Goal: Task Accomplishment & Management: Use online tool/utility

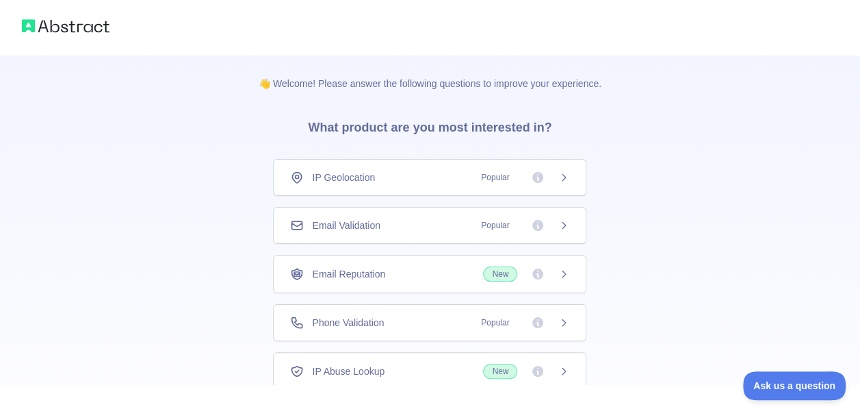
click at [443, 221] on div "Email Validation Popular" at bounding box center [429, 225] width 279 height 14
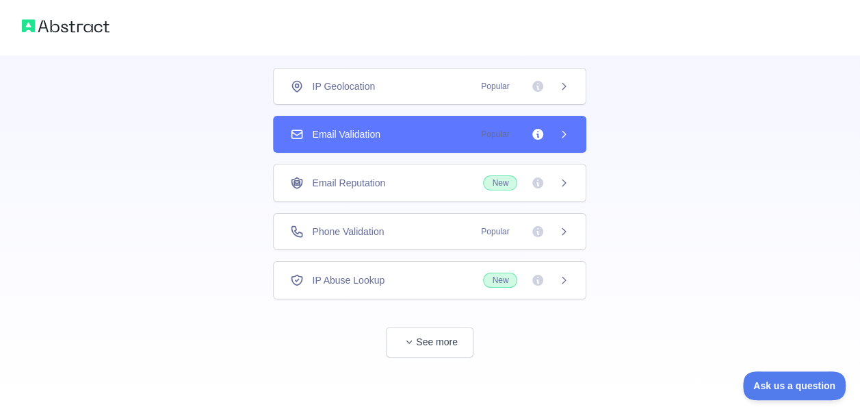
scroll to position [93, 0]
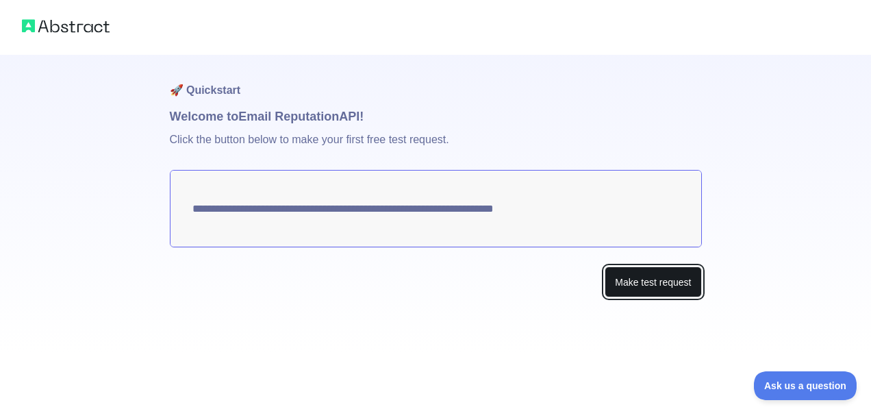
click at [635, 277] on button "Make test request" at bounding box center [652, 281] width 97 height 31
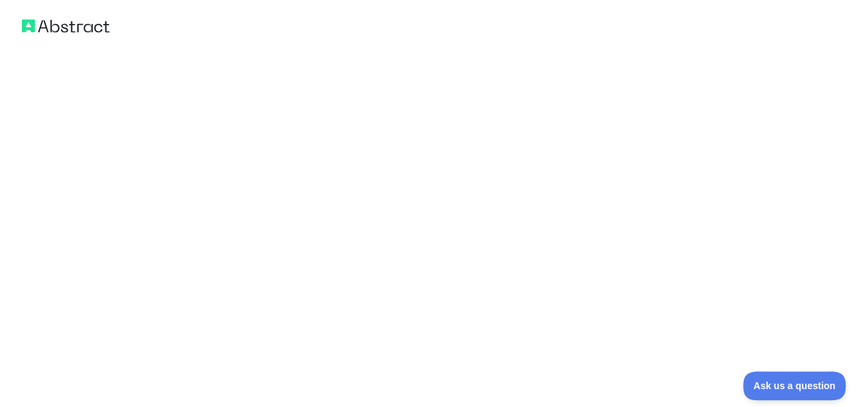
scroll to position [879, 0]
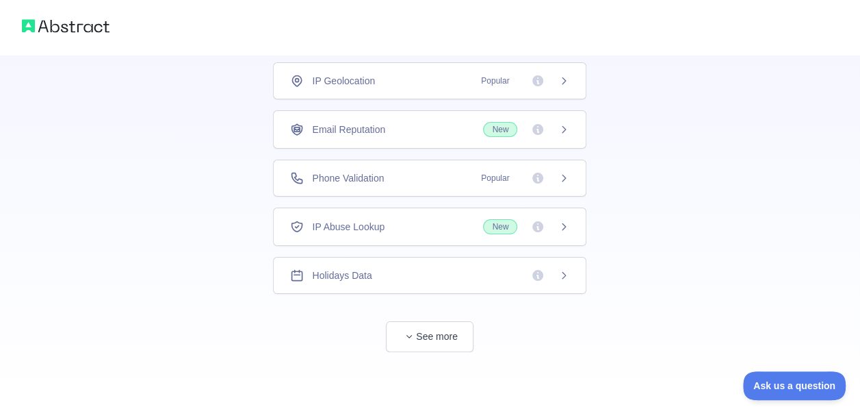
scroll to position [93, 0]
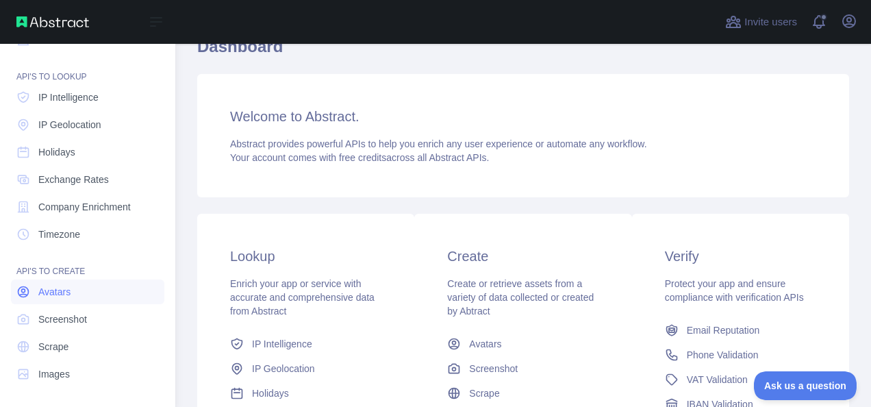
scroll to position [168, 0]
click at [92, 337] on link "Scrape" at bounding box center [87, 345] width 153 height 25
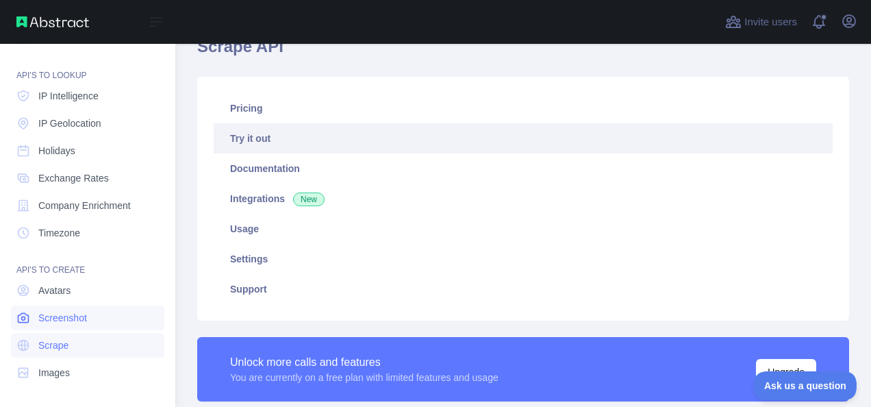
type textarea "**********"
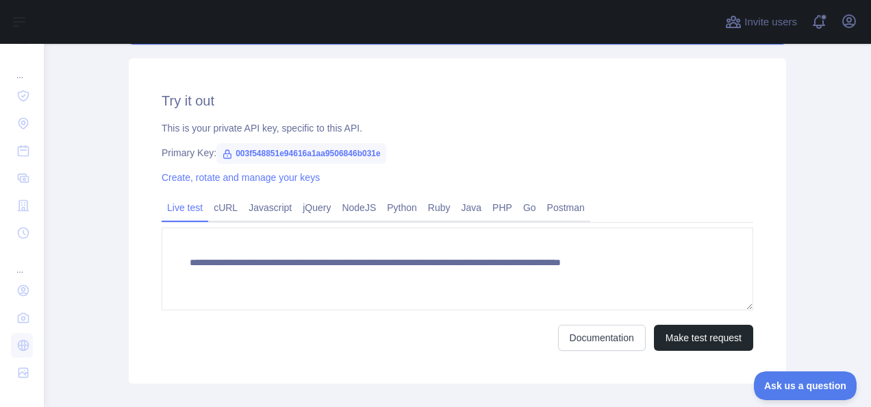
scroll to position [479, 0]
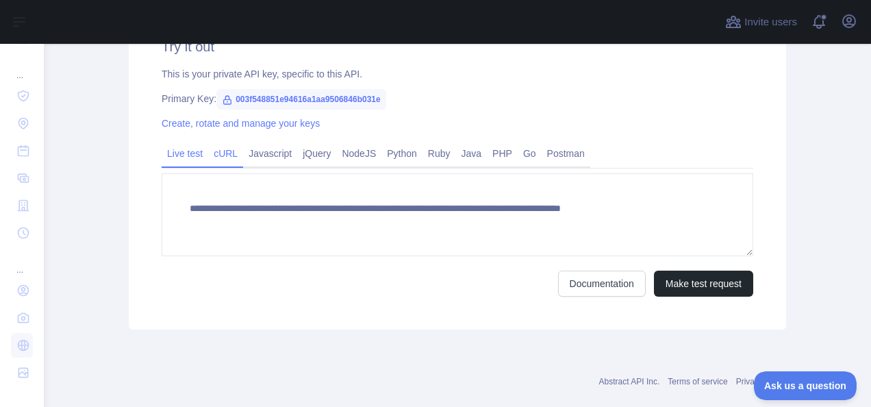
click at [222, 160] on link "cURL" at bounding box center [225, 153] width 35 height 22
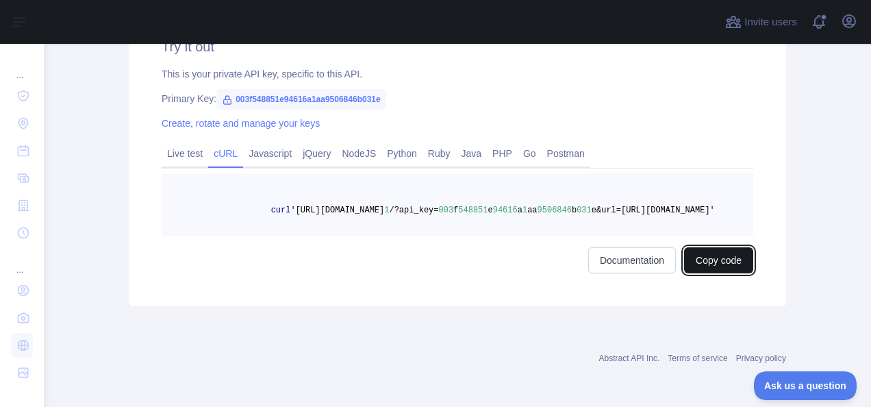
click at [721, 273] on button "Copy code" at bounding box center [718, 260] width 69 height 26
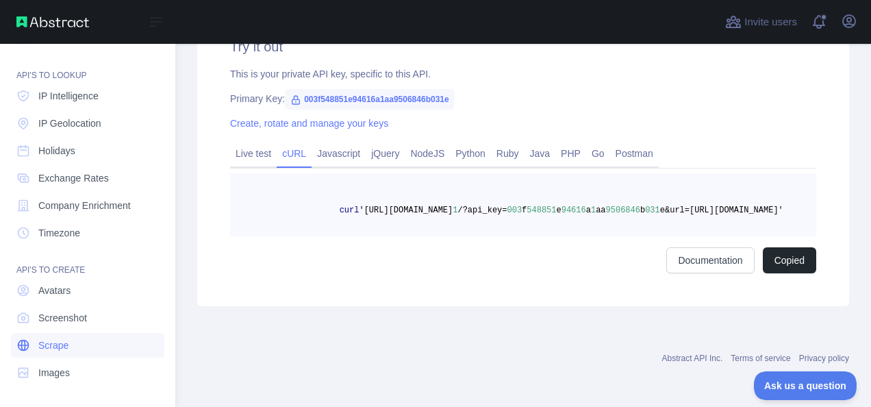
click at [73, 348] on link "Scrape" at bounding box center [87, 345] width 153 height 25
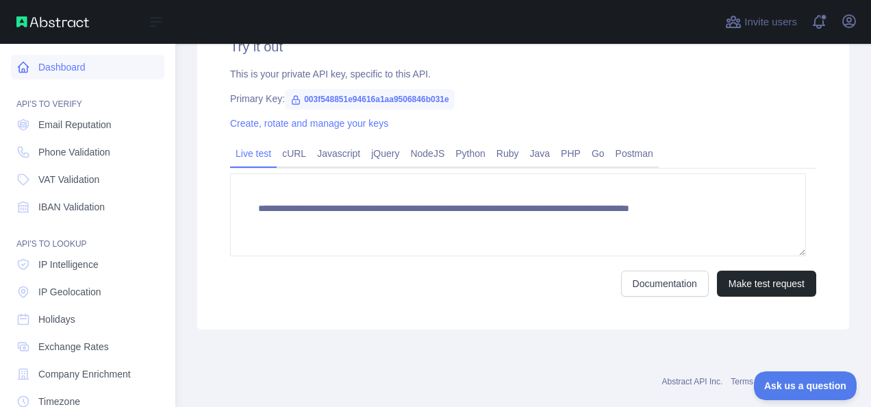
click at [60, 69] on link "Dashboard" at bounding box center [87, 67] width 153 height 25
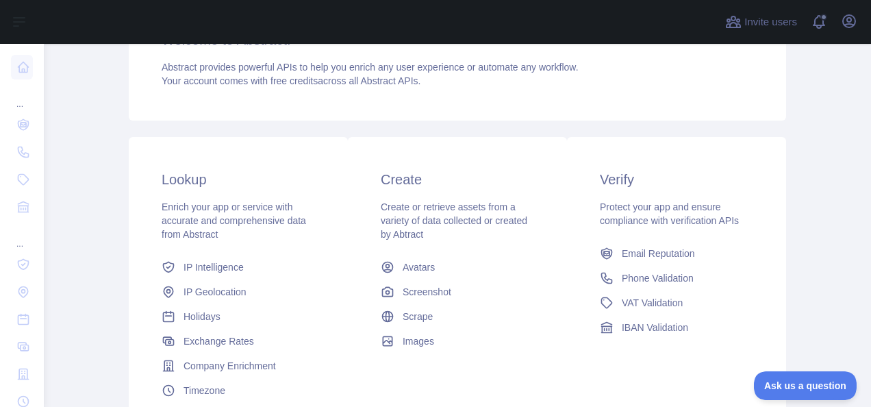
scroll to position [70, 0]
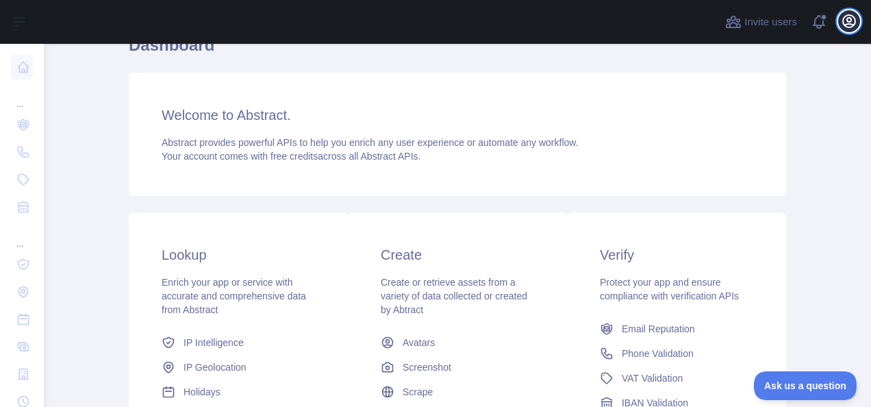
click at [854, 21] on icon "button" at bounding box center [849, 21] width 16 height 16
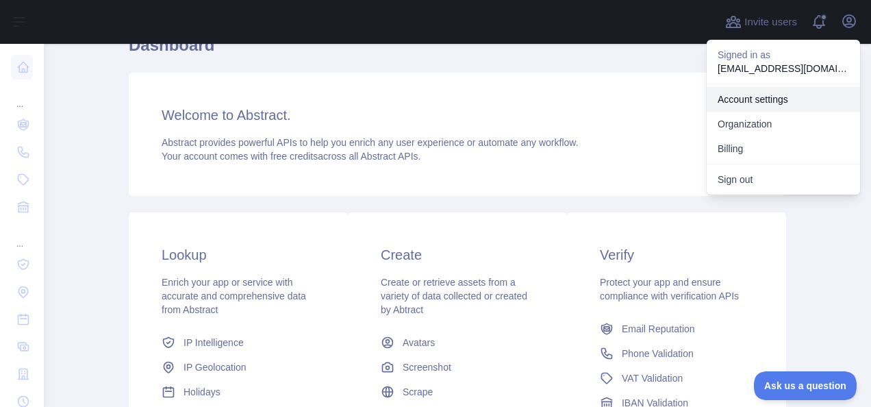
click at [762, 99] on link "Account settings" at bounding box center [782, 99] width 153 height 25
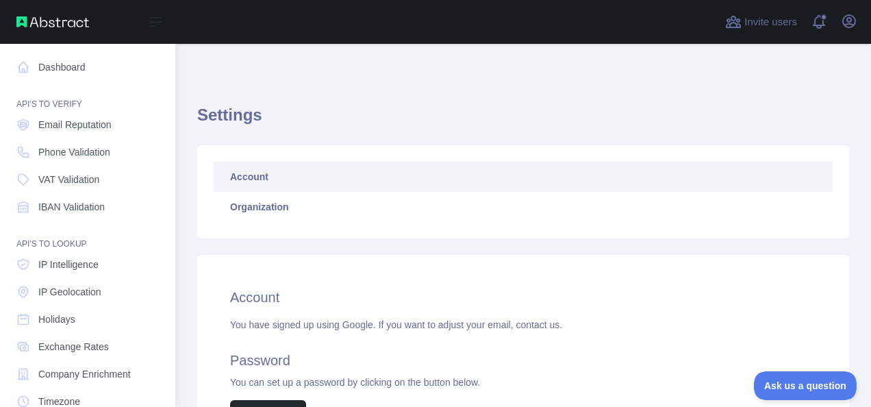
click at [44, 138] on nav "Dashboard API'S TO VERIFY Email Reputation Phone Validation VAT Validation IBAN…" at bounding box center [87, 298] width 153 height 509
click at [57, 125] on span "Email Reputation" at bounding box center [74, 125] width 73 height 14
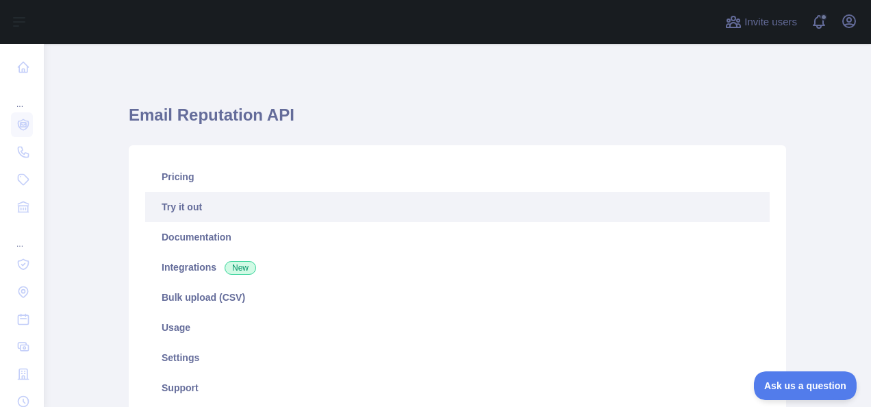
scroll to position [342, 0]
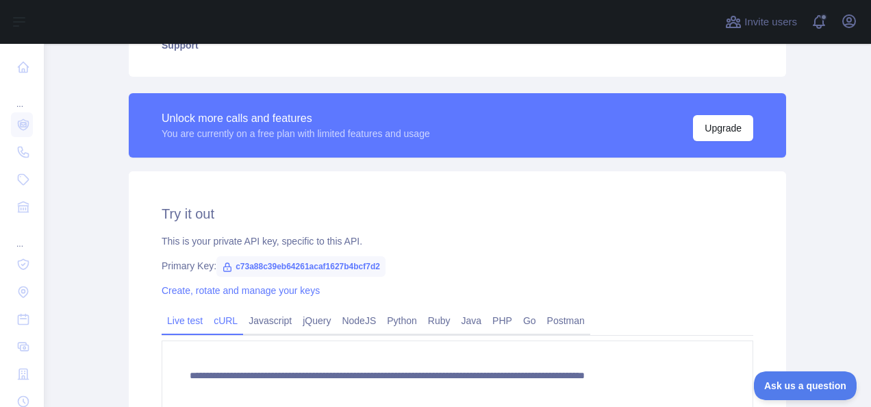
click at [227, 322] on link "cURL" at bounding box center [225, 320] width 35 height 22
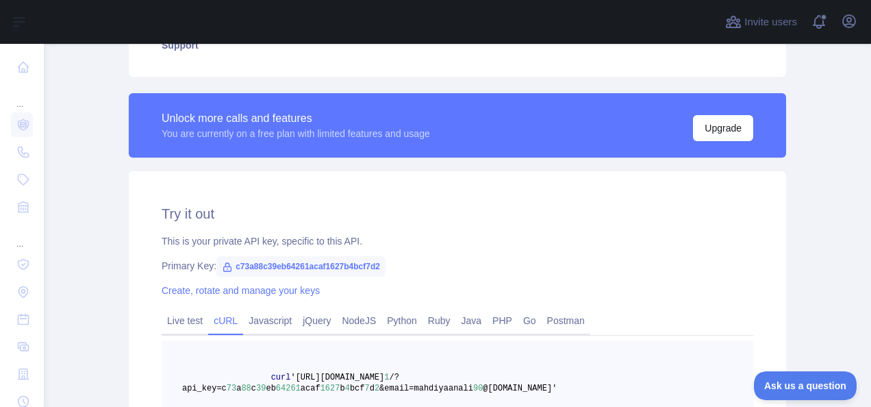
scroll to position [520, 0]
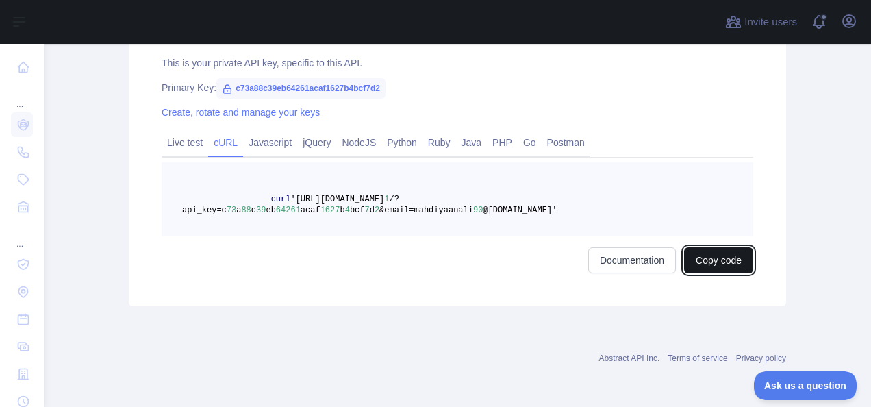
click at [728, 252] on button "Copy code" at bounding box center [718, 260] width 69 height 26
